Goal: Task Accomplishment & Management: Complete application form

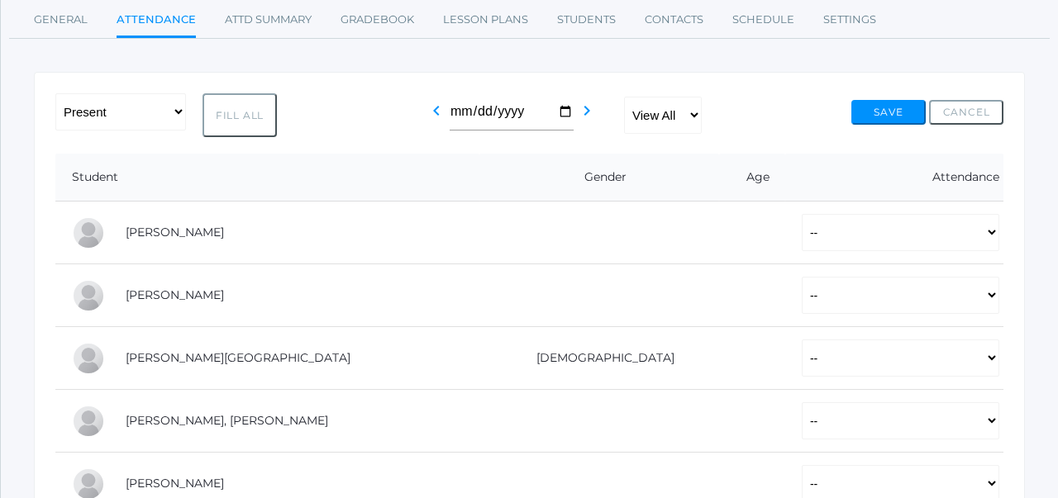
scroll to position [231, 0]
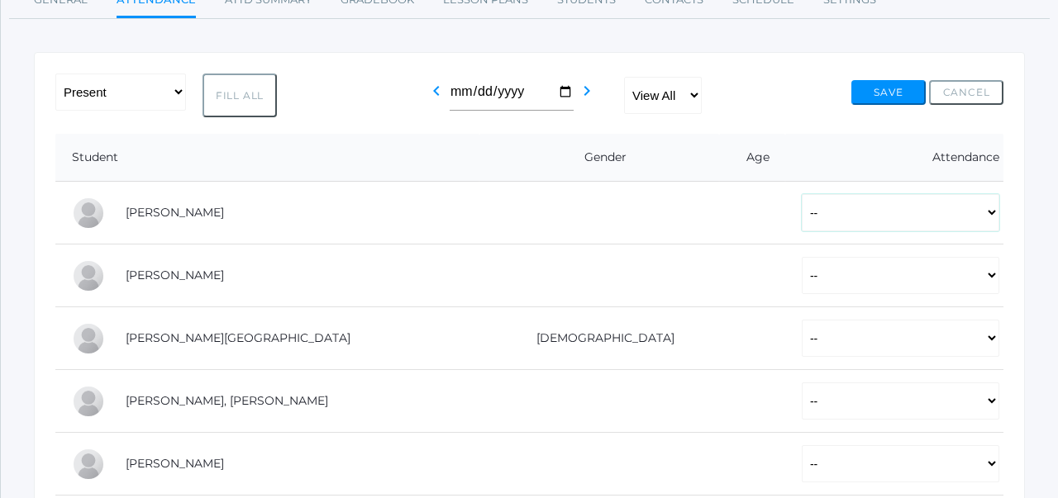
click at [875, 220] on select "-- Present Tardy Excused Tardy Unexcused Absent Excused Absent Unexcused" at bounding box center [901, 212] width 198 height 37
select select "P"
click at [823, 283] on select "-- Present Tardy Excused Tardy Unexcused Absent Excused Absent Unexcused" at bounding box center [901, 275] width 198 height 37
select select "P"
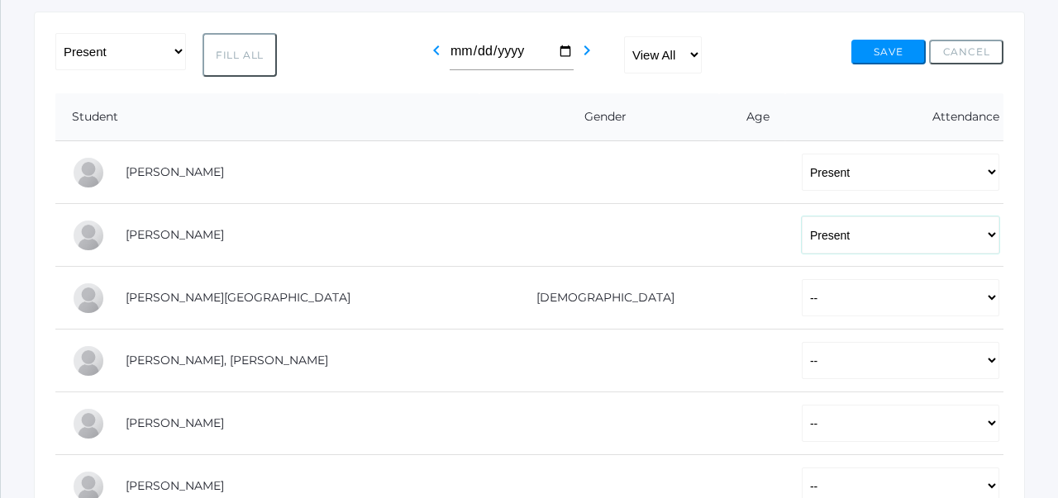
scroll to position [364, 0]
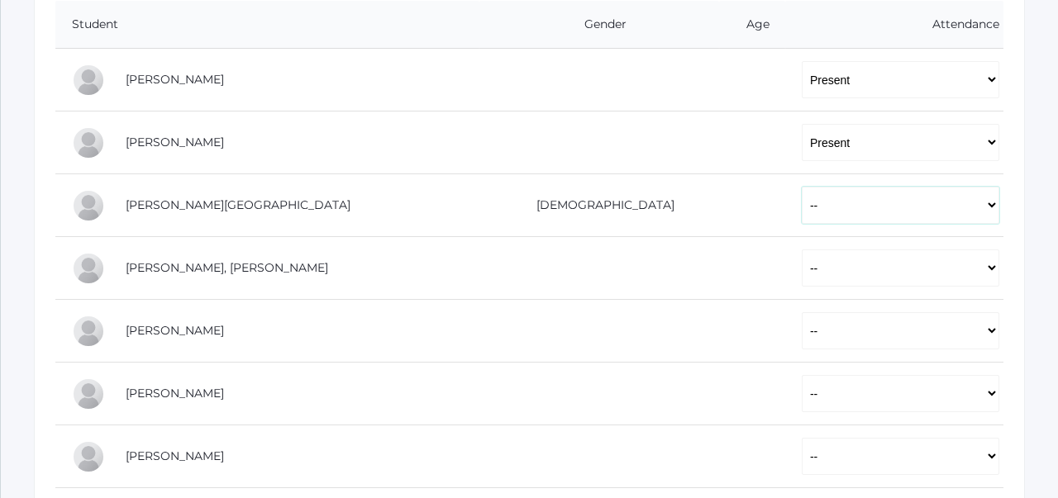
click at [833, 219] on select "-- Present Tardy Excused Tardy Unexcused Absent Excused Absent Unexcused" at bounding box center [901, 205] width 198 height 37
select select "AE"
click at [802, 263] on select "-- Present Tardy Excused Tardy Unexcused Absent Excused Absent Unexcused" at bounding box center [901, 268] width 198 height 37
select select "P"
click at [802, 324] on select "-- Present Tardy Excused Tardy Unexcused Absent Excused Absent Unexcused" at bounding box center [901, 330] width 198 height 37
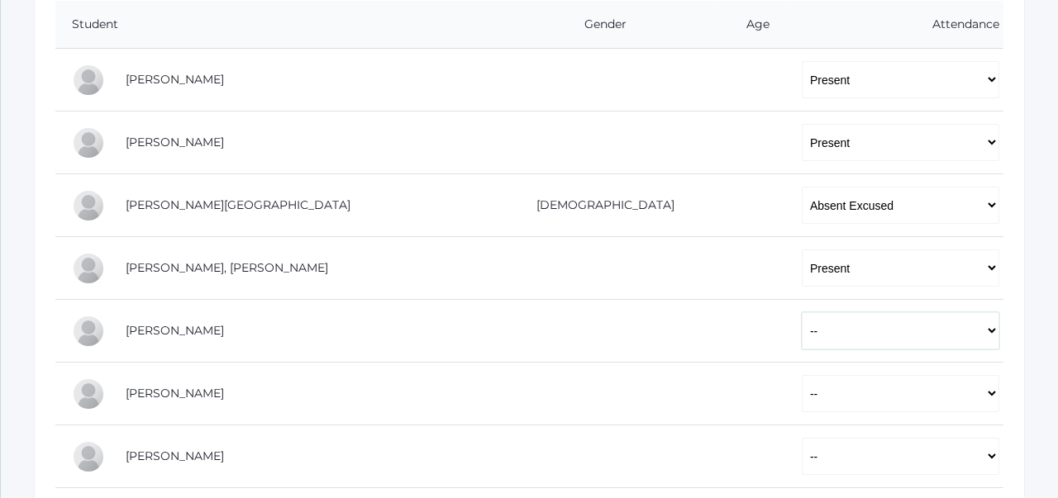
select select "P"
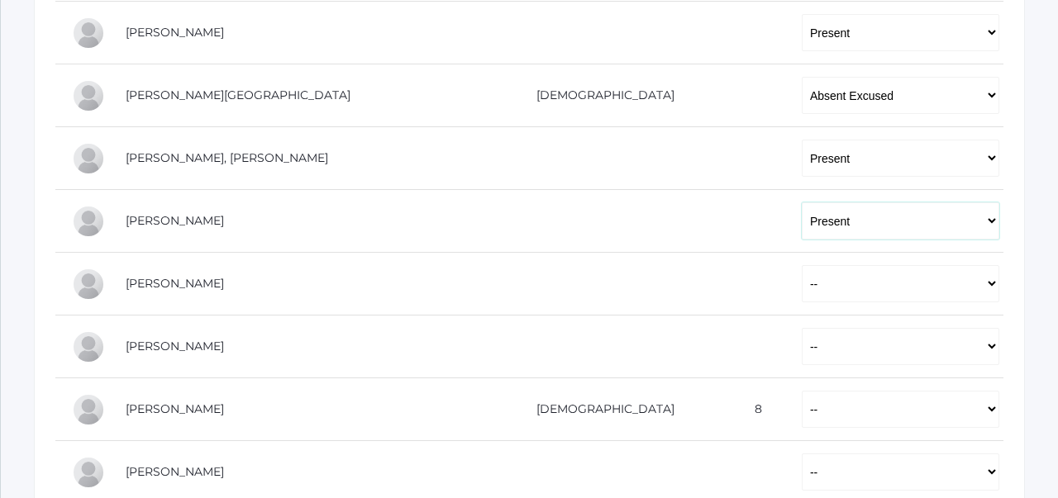
scroll to position [494, 0]
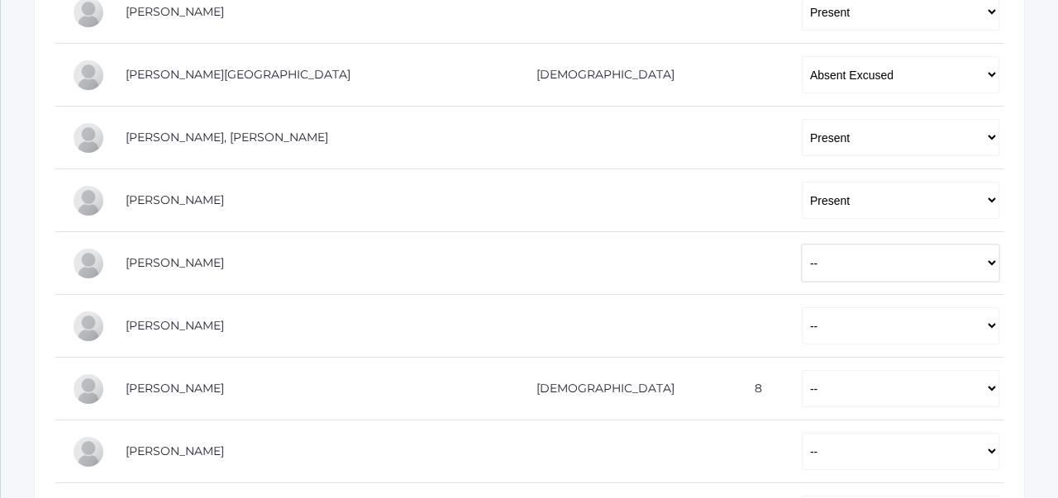
click at [802, 265] on select "-- Present Tardy Excused Tardy Unexcused Absent Excused Absent Unexcused" at bounding box center [901, 263] width 198 height 37
select select "P"
click at [802, 322] on select "-- Present Tardy Excused Tardy Unexcused Absent Excused Absent Unexcused" at bounding box center [901, 326] width 198 height 37
select select "P"
click at [802, 383] on select "-- Present Tardy Excused Tardy Unexcused Absent Excused Absent Unexcused" at bounding box center [901, 388] width 198 height 37
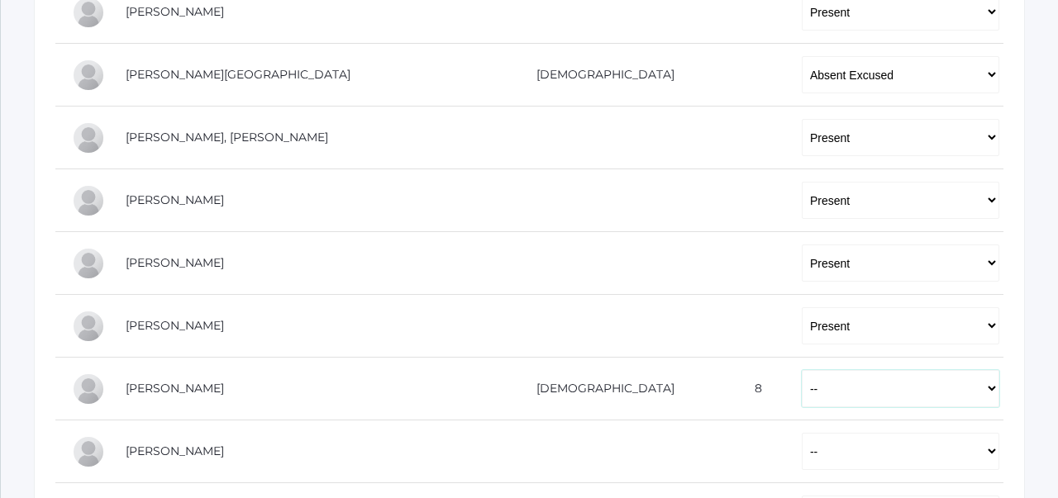
select select "P"
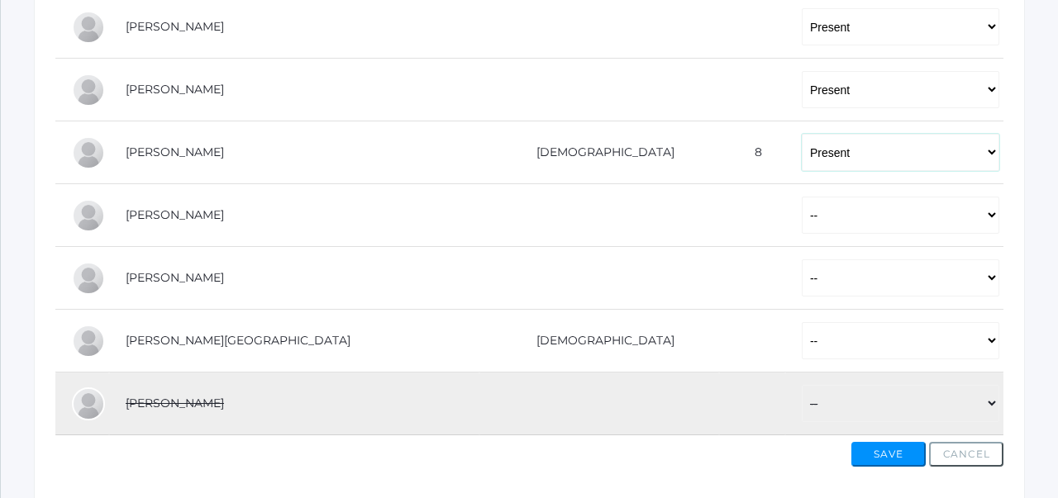
scroll to position [732, 0]
click at [802, 217] on select "-- Present Tardy Excused Tardy Unexcused Absent Excused Absent Unexcused" at bounding box center [901, 213] width 198 height 37
select select "P"
click at [802, 274] on select "-- Present Tardy Excused Tardy Unexcused Absent Excused Absent Unexcused" at bounding box center [901, 276] width 198 height 37
select select "P"
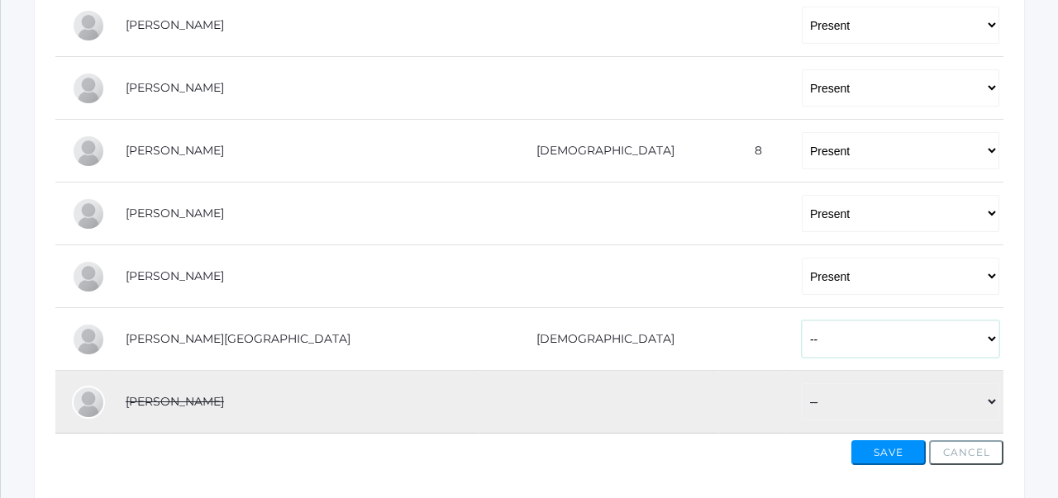
click at [802, 337] on select "-- Present Tardy Excused Tardy Unexcused Absent Excused Absent Unexcused" at bounding box center [901, 339] width 198 height 37
select select "P"
click at [885, 450] on button "Save" at bounding box center [888, 453] width 74 height 25
click at [885, 446] on button "Save" at bounding box center [888, 453] width 74 height 25
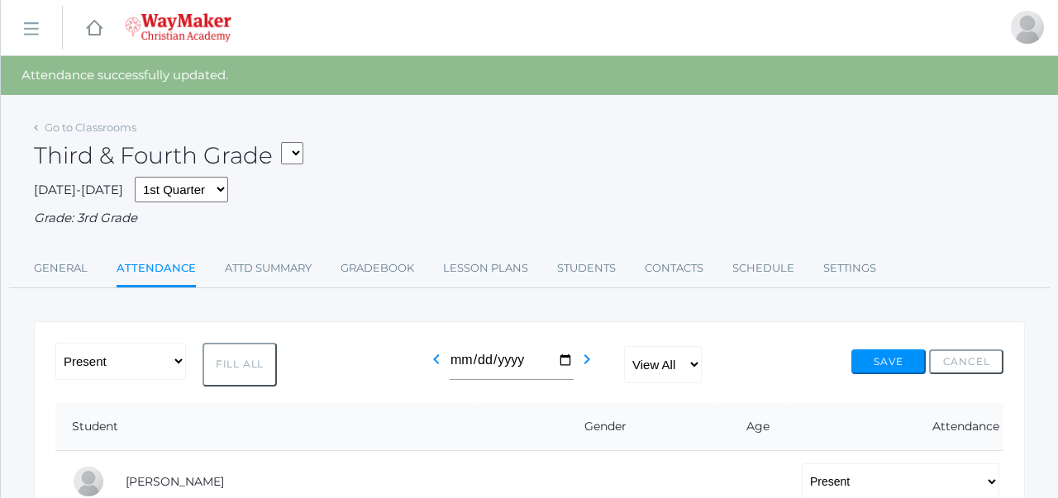
click at [303, 158] on select "03ELEM - Language Arts 3/4 03ELEM - History 3/4 03ELEM - Science 3/4 03ELEM - M…" at bounding box center [292, 153] width 22 height 22
select select "2572"
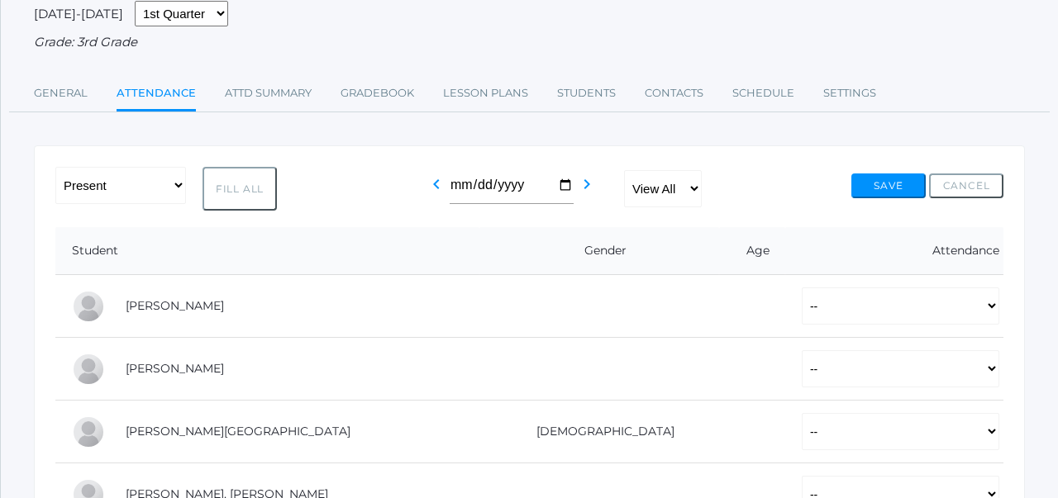
scroll to position [135, 0]
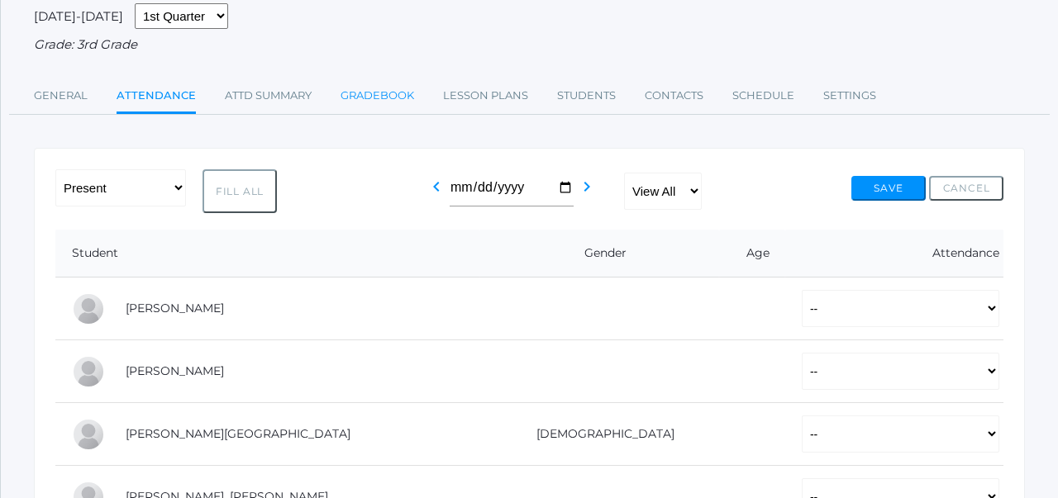
click at [385, 93] on link "Gradebook" at bounding box center [378, 95] width 74 height 33
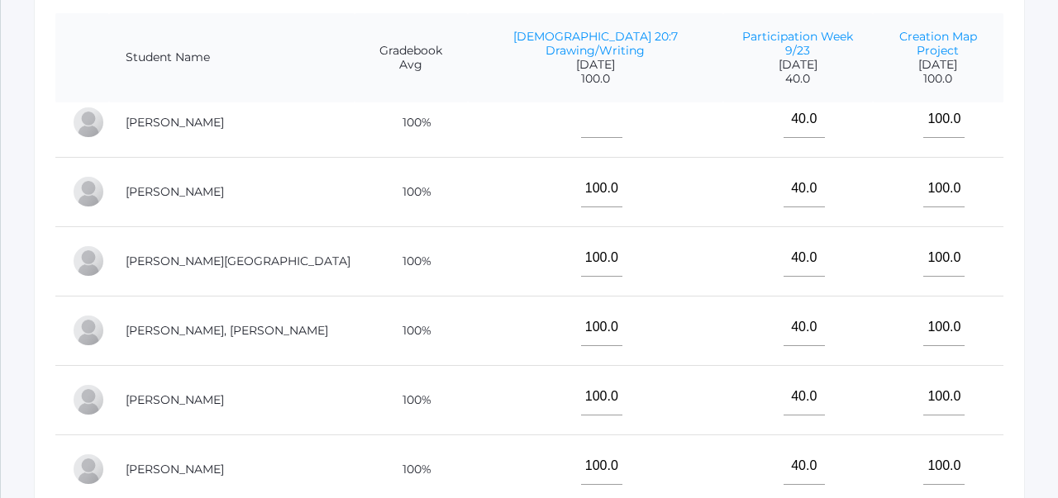
scroll to position [16, 0]
